Goal: Contribute content: Add original content to the website for others to see

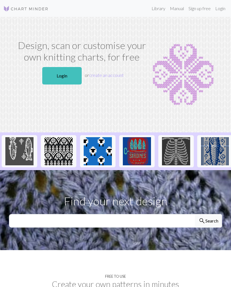
click at [199, 11] on link "Sign up free" at bounding box center [199, 8] width 27 height 11
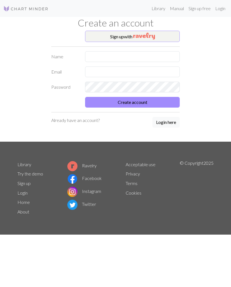
click at [119, 37] on button "Sign up with" at bounding box center [132, 36] width 95 height 11
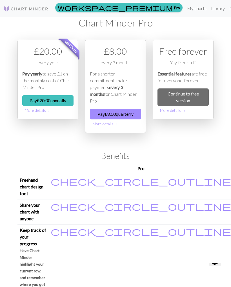
click at [185, 12] on link "My charts" at bounding box center [197, 8] width 24 height 11
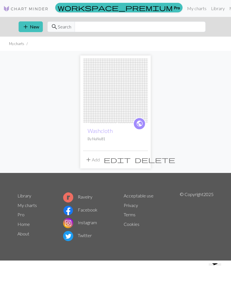
click at [95, 110] on img at bounding box center [115, 90] width 65 height 65
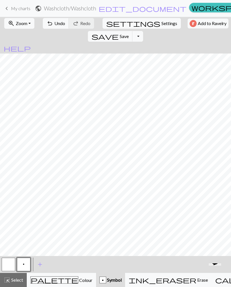
click at [60, 23] on span "Undo" at bounding box center [59, 23] width 11 height 5
click at [55, 22] on span "Undo" at bounding box center [59, 23] width 11 height 5
click at [50, 23] on button "undo Undo Undo" at bounding box center [56, 23] width 26 height 11
click at [54, 28] on button "undo Undo Undo" at bounding box center [56, 23] width 26 height 11
click at [54, 22] on span "Undo" at bounding box center [59, 23] width 11 height 5
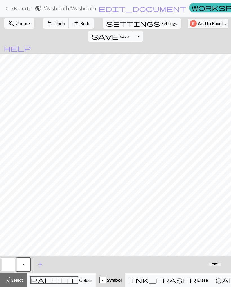
click at [54, 21] on span "Undo" at bounding box center [59, 23] width 11 height 5
click at [54, 23] on span "Undo" at bounding box center [59, 23] width 11 height 5
click at [54, 22] on span "Undo" at bounding box center [59, 23] width 11 height 5
click at [50, 22] on span "undo" at bounding box center [49, 23] width 7 height 8
click at [48, 20] on span "undo" at bounding box center [49, 23] width 7 height 8
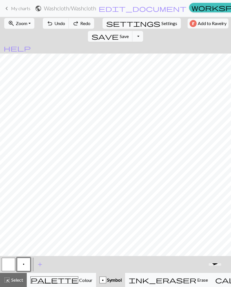
click at [49, 21] on span "undo" at bounding box center [49, 23] width 7 height 8
click at [54, 21] on span "Undo" at bounding box center [59, 23] width 11 height 5
click at [54, 23] on span "Undo" at bounding box center [59, 23] width 11 height 5
click at [57, 25] on span "Undo" at bounding box center [59, 23] width 11 height 5
click at [133, 31] on button "save Save Save" at bounding box center [110, 36] width 45 height 11
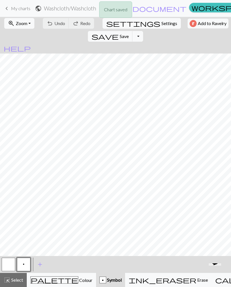
click at [212, 20] on div "Chart saved" at bounding box center [115, 11] width 231 height 22
click at [143, 31] on button "Toggle Dropdown" at bounding box center [137, 36] width 11 height 11
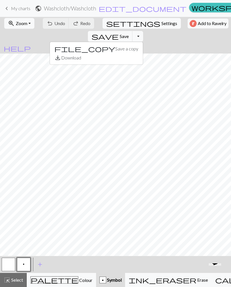
click at [143, 31] on button "Toggle Dropdown" at bounding box center [137, 36] width 11 height 11
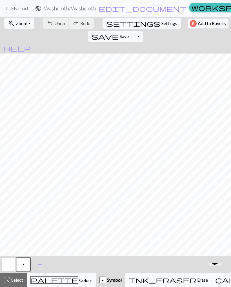
click at [143, 31] on button "Toggle Dropdown" at bounding box center [137, 36] width 11 height 11
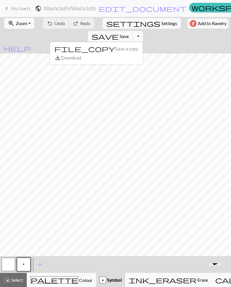
click at [143, 31] on button "Toggle Dropdown" at bounding box center [137, 36] width 11 height 11
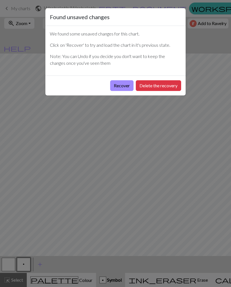
click at [114, 90] on button "Recover" at bounding box center [121, 85] width 23 height 11
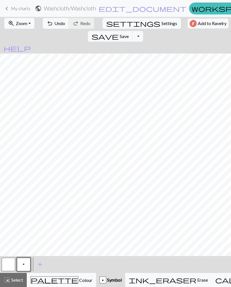
scroll to position [21, 1]
click at [48, 25] on span "undo" at bounding box center [49, 23] width 7 height 8
click at [51, 28] on button "undo Undo Undo" at bounding box center [56, 23] width 26 height 11
click at [48, 27] on span "undo" at bounding box center [49, 23] width 7 height 8
click at [161, 22] on span "Settings" at bounding box center [169, 23] width 16 height 7
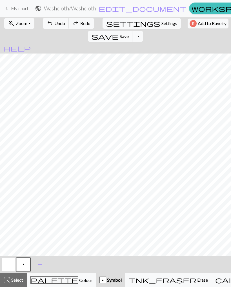
select select "aran"
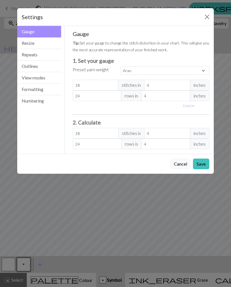
click at [28, 58] on button "Repeats" at bounding box center [39, 55] width 44 height 12
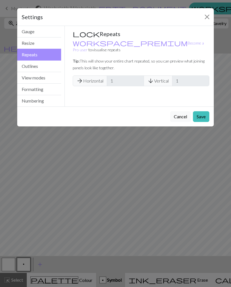
click at [30, 69] on button "Outlines" at bounding box center [39, 67] width 44 height 12
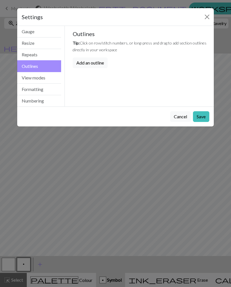
click at [33, 92] on button "Formatting" at bounding box center [39, 90] width 44 height 12
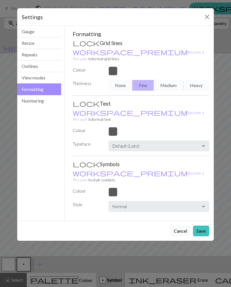
click at [33, 104] on button "Numbering" at bounding box center [39, 100] width 44 height 11
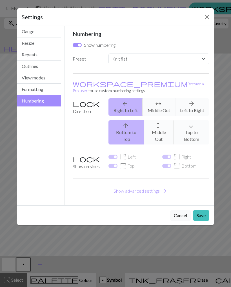
click at [26, 81] on button "View modes" at bounding box center [39, 78] width 44 height 12
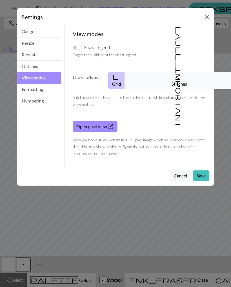
click at [178, 77] on span "label_important" at bounding box center [179, 76] width 8 height 101
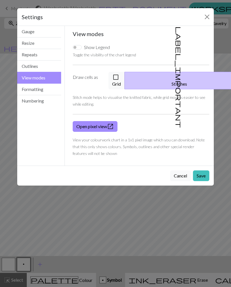
click at [201, 170] on button "Save" at bounding box center [201, 175] width 16 height 11
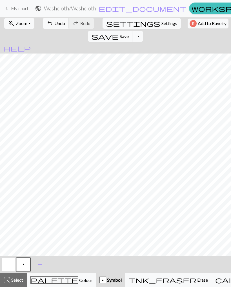
click at [161, 26] on span "Settings" at bounding box center [169, 23] width 16 height 7
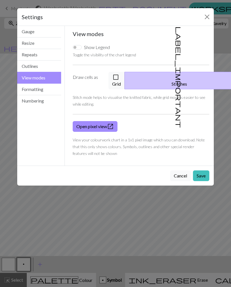
click at [119, 77] on span "check_box_outline_blank" at bounding box center [115, 77] width 7 height 8
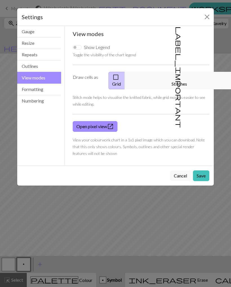
click at [28, 56] on button "Repeats" at bounding box center [39, 55] width 44 height 12
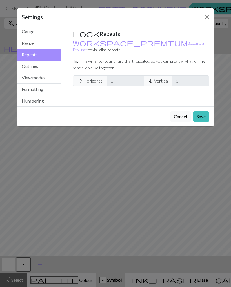
click at [80, 77] on span "arrow_forward" at bounding box center [79, 81] width 7 height 8
click at [203, 118] on button "Save" at bounding box center [201, 116] width 16 height 11
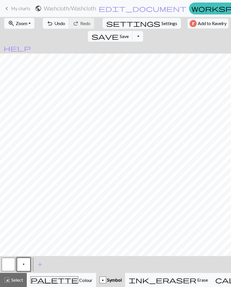
click at [47, 26] on span "undo" at bounding box center [49, 23] width 7 height 8
click at [14, 279] on span "Select" at bounding box center [16, 279] width 13 height 5
click at [16, 279] on span "Select" at bounding box center [16, 279] width 13 height 5
click at [14, 280] on span "Select" at bounding box center [16, 279] width 13 height 5
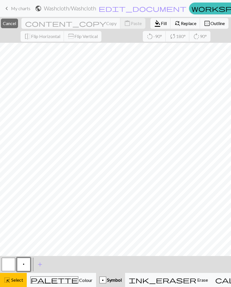
click at [17, 282] on span "Select" at bounding box center [16, 279] width 13 height 5
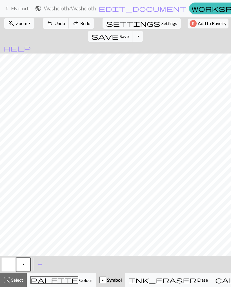
click at [108, 10] on span "edit_document" at bounding box center [143, 9] width 88 height 8
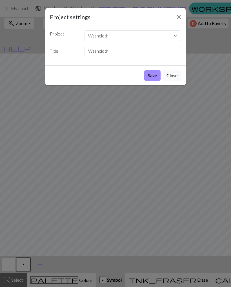
click at [178, 18] on button "Close" at bounding box center [178, 16] width 9 height 9
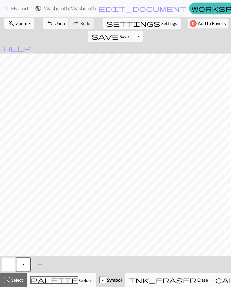
click at [56, 28] on button "undo Undo Undo" at bounding box center [56, 23] width 26 height 11
click at [10, 281] on span "highlight_alt" at bounding box center [7, 280] width 7 height 8
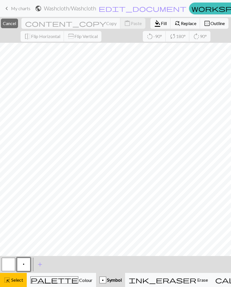
click at [152, 283] on div "ink_eraser Erase Erase" at bounding box center [168, 280] width 79 height 7
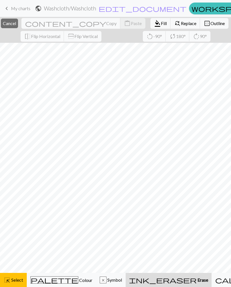
click at [15, 280] on span "Select" at bounding box center [16, 279] width 13 height 5
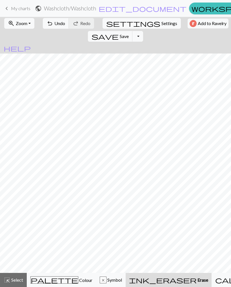
scroll to position [19, 1]
click at [100, 282] on div "x" at bounding box center [103, 280] width 6 height 7
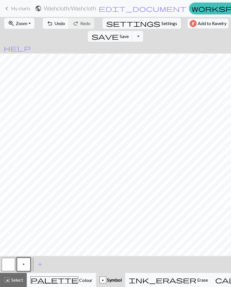
click at [196, 278] on span "Erase" at bounding box center [202, 279] width 12 height 5
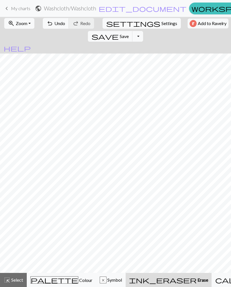
click at [146, 282] on span "ink_eraser" at bounding box center [163, 280] width 68 height 8
click at [107, 282] on span "Symbol" at bounding box center [114, 279] width 15 height 5
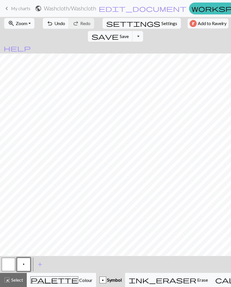
scroll to position [7, 0]
click at [129, 34] on span "Save" at bounding box center [124, 36] width 9 height 5
click at [133, 31] on button "save Save Save" at bounding box center [110, 36] width 45 height 11
click at [198, 24] on span "Add to Ravelry" at bounding box center [212, 23] width 29 height 7
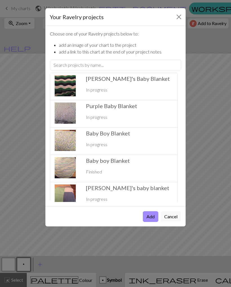
click at [179, 18] on button "Close" at bounding box center [178, 16] width 9 height 9
